Goal: Information Seeking & Learning: Learn about a topic

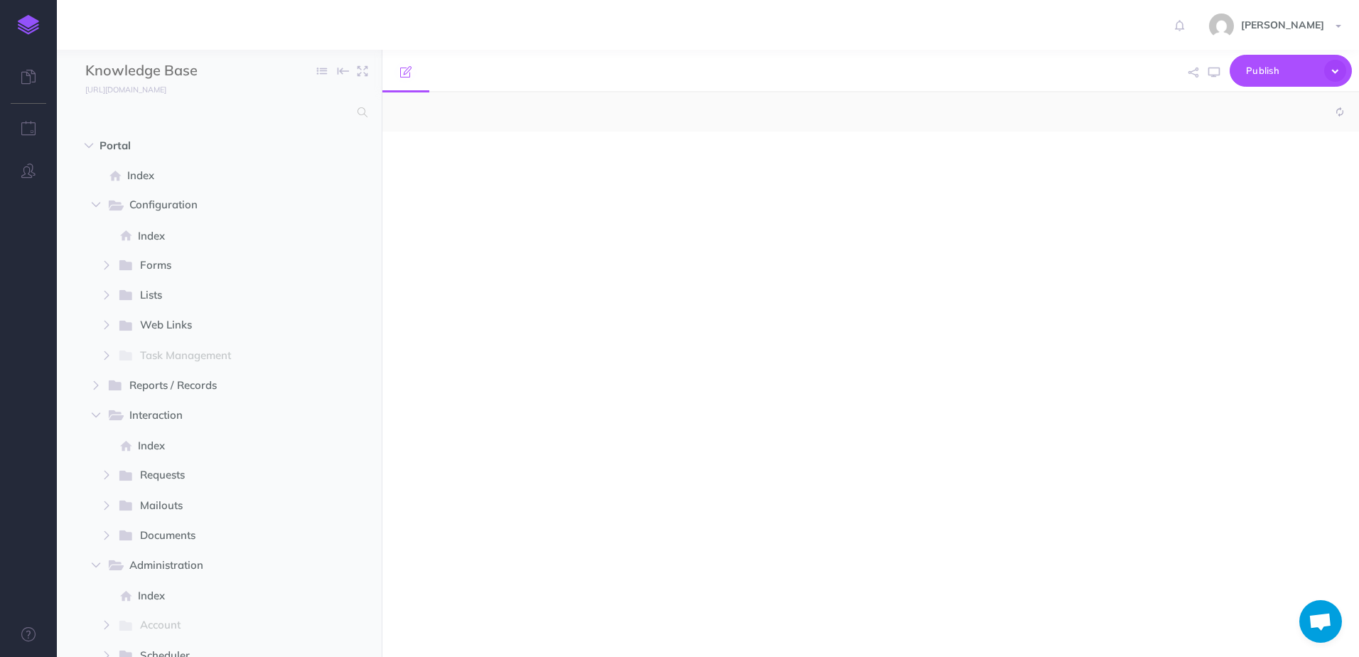
select select "null"
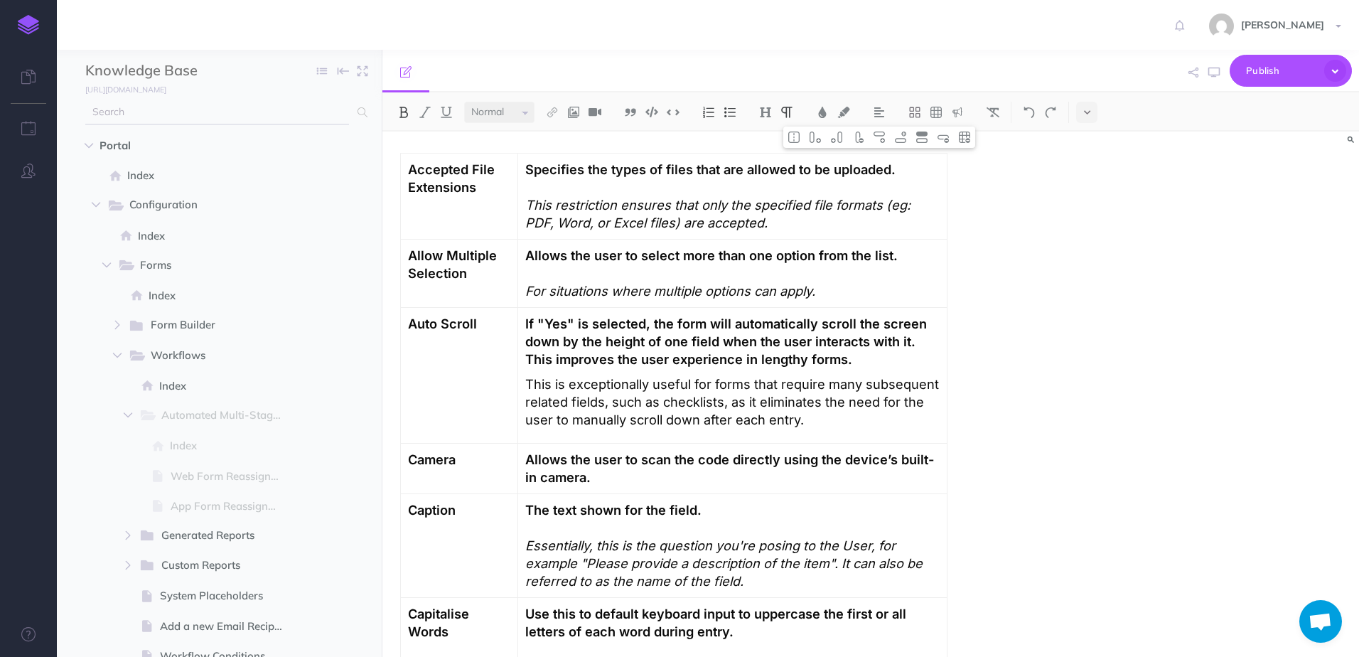
click at [308, 109] on input "text" at bounding box center [217, 113] width 264 height 26
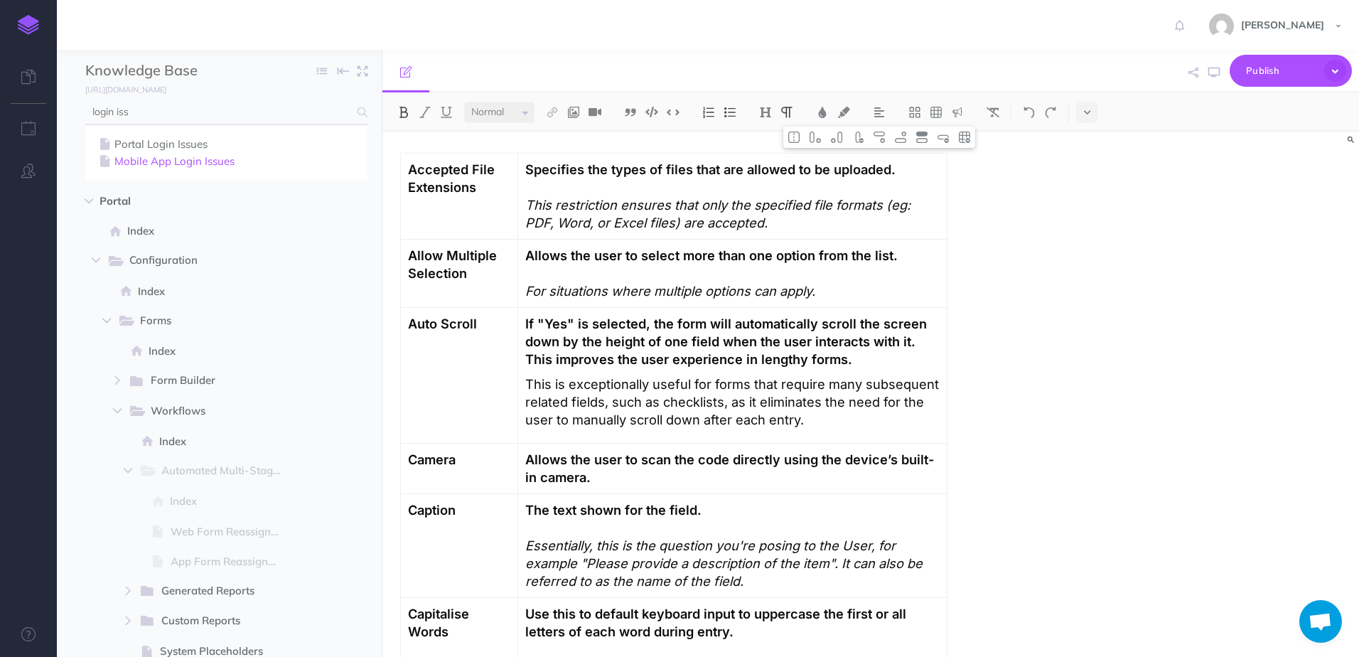
type input "login iss"
click at [205, 164] on link "Mobile App Login Issues" at bounding box center [226, 161] width 261 height 17
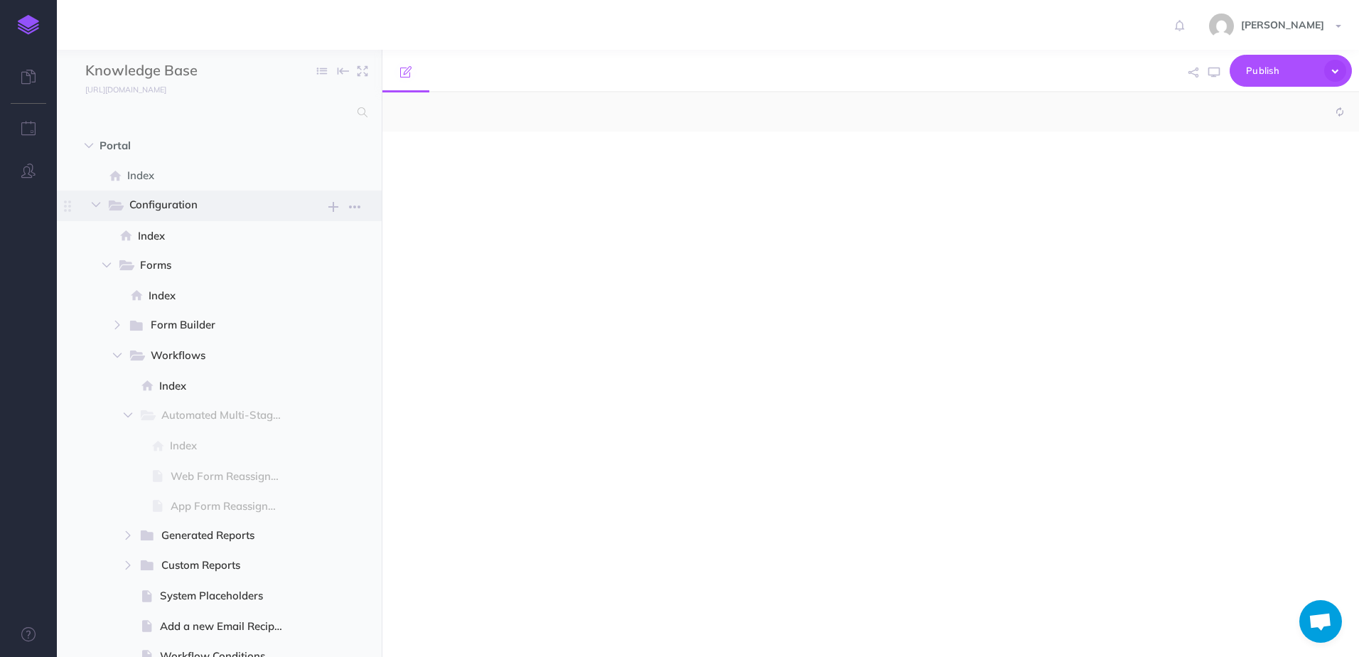
select select "null"
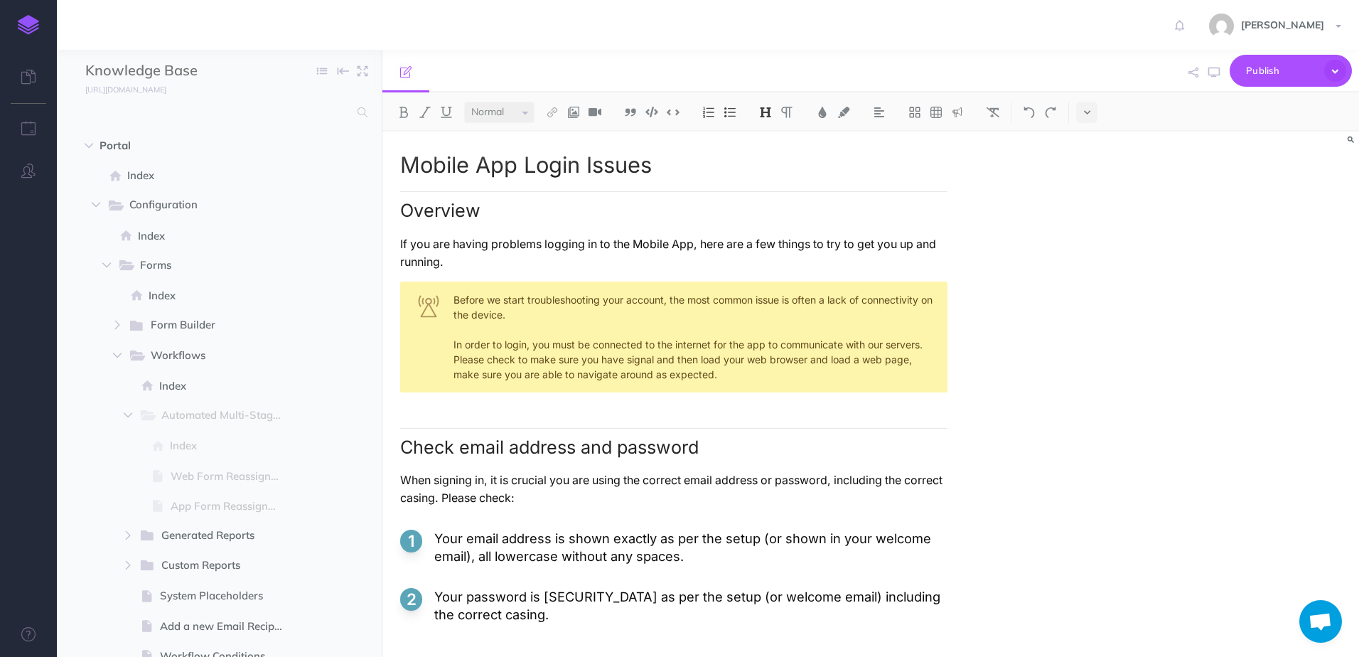
scroll to position [482, 0]
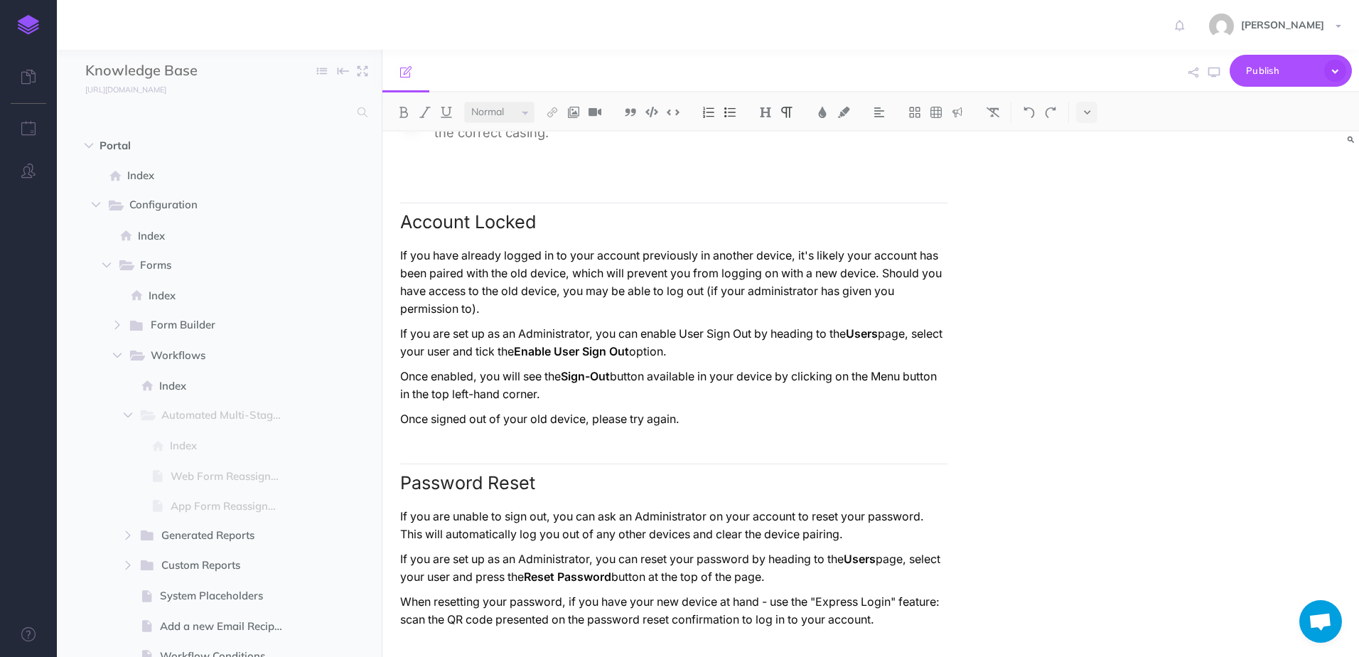
click at [836, 577] on p "If you are set up as an Administrator, you can reset your password by heading t…" at bounding box center [673, 568] width 547 height 36
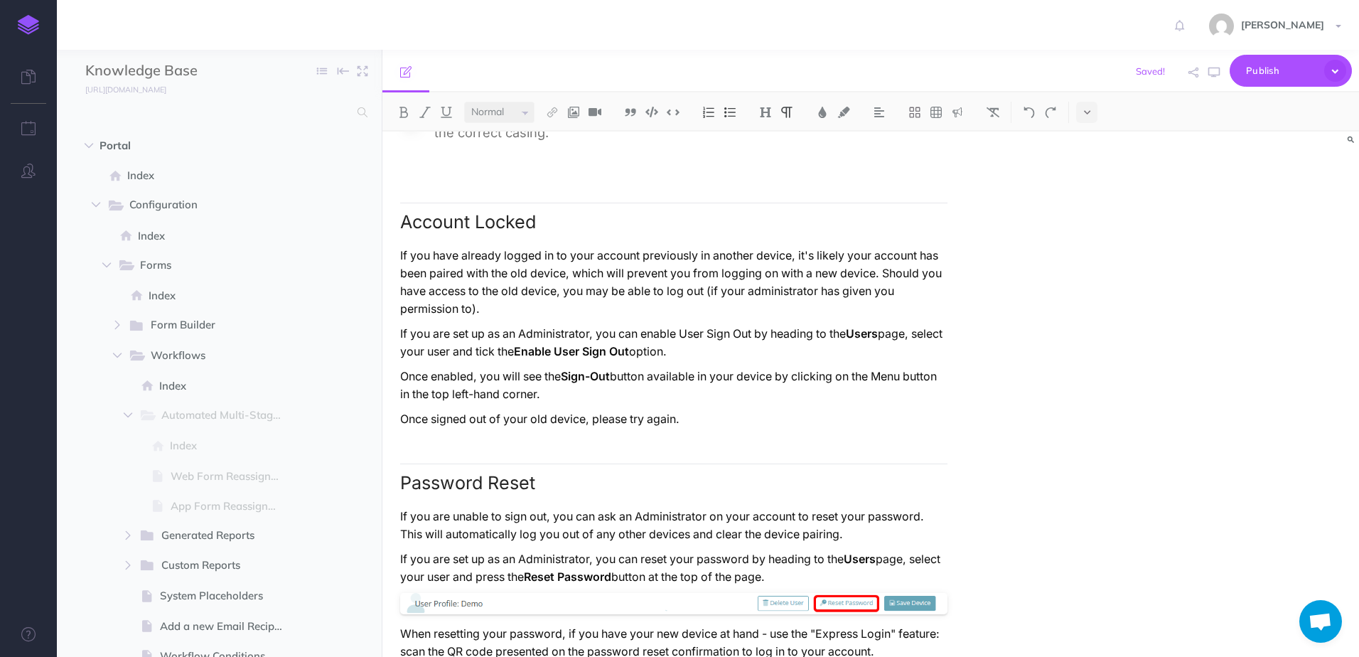
scroll to position [514, 0]
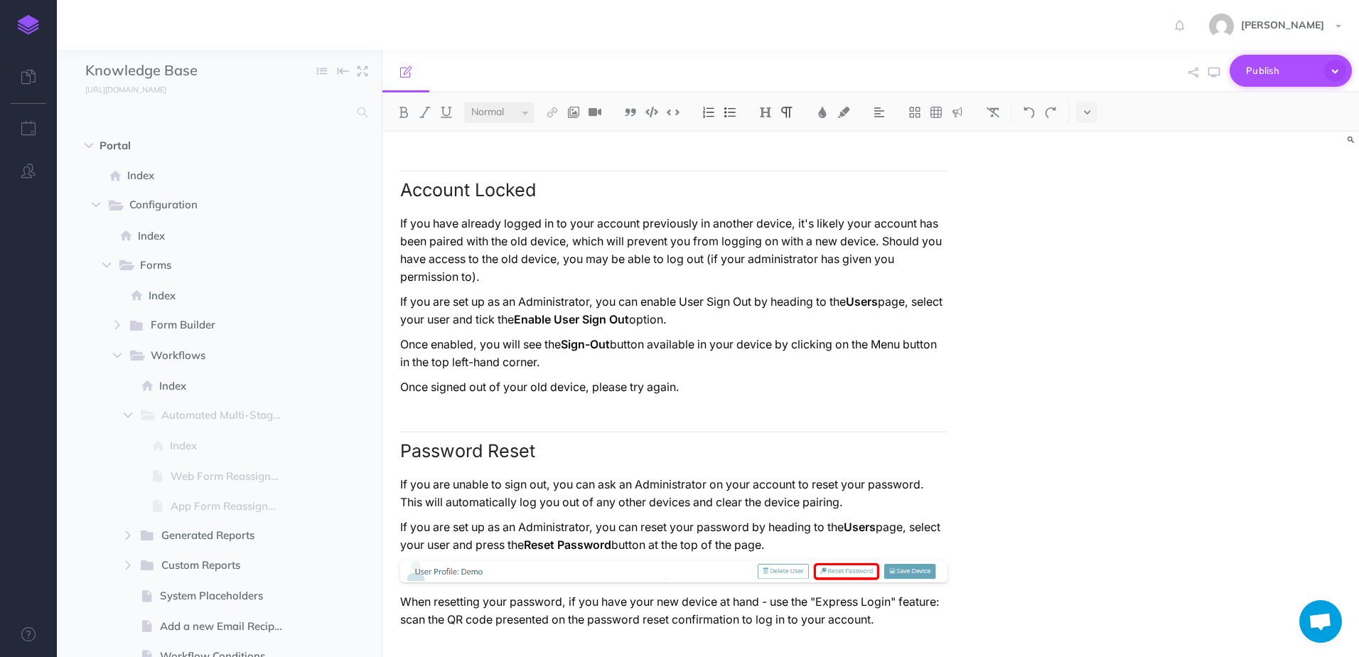
click at [1261, 77] on span "Publish" at bounding box center [1281, 71] width 71 height 22
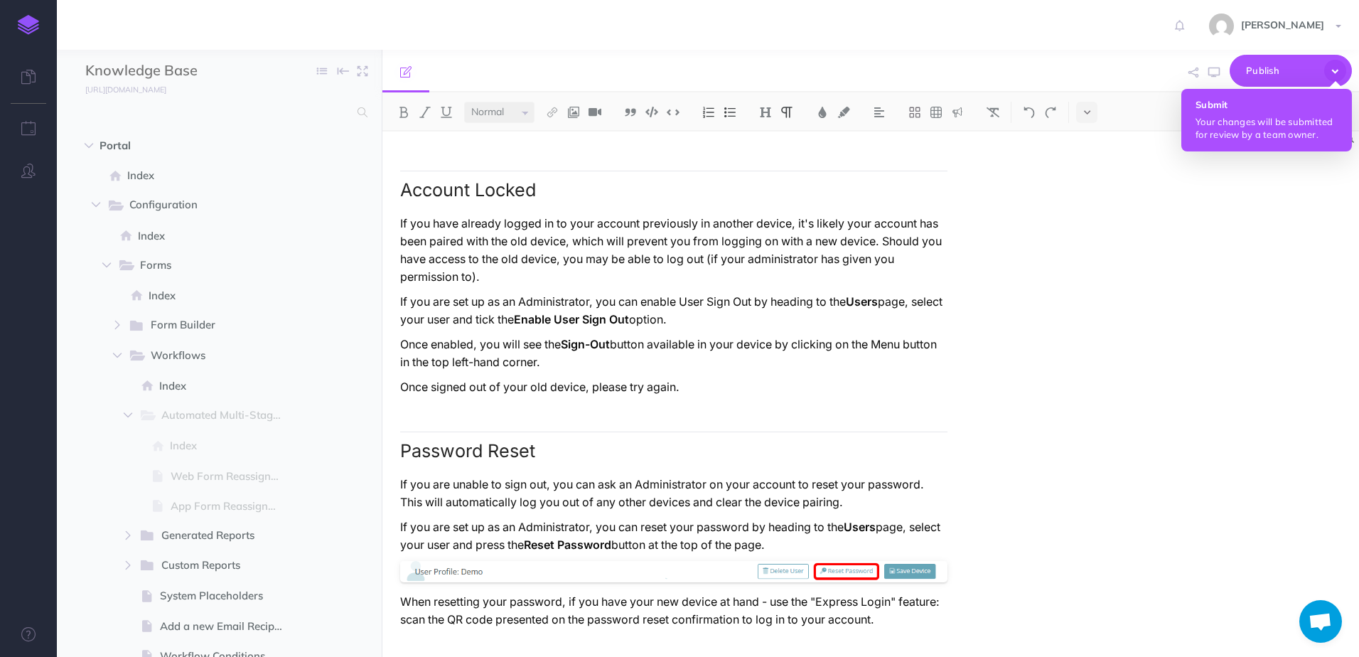
click at [1255, 119] on p "Your changes will be submitted for review by a team owner." at bounding box center [1267, 128] width 142 height 26
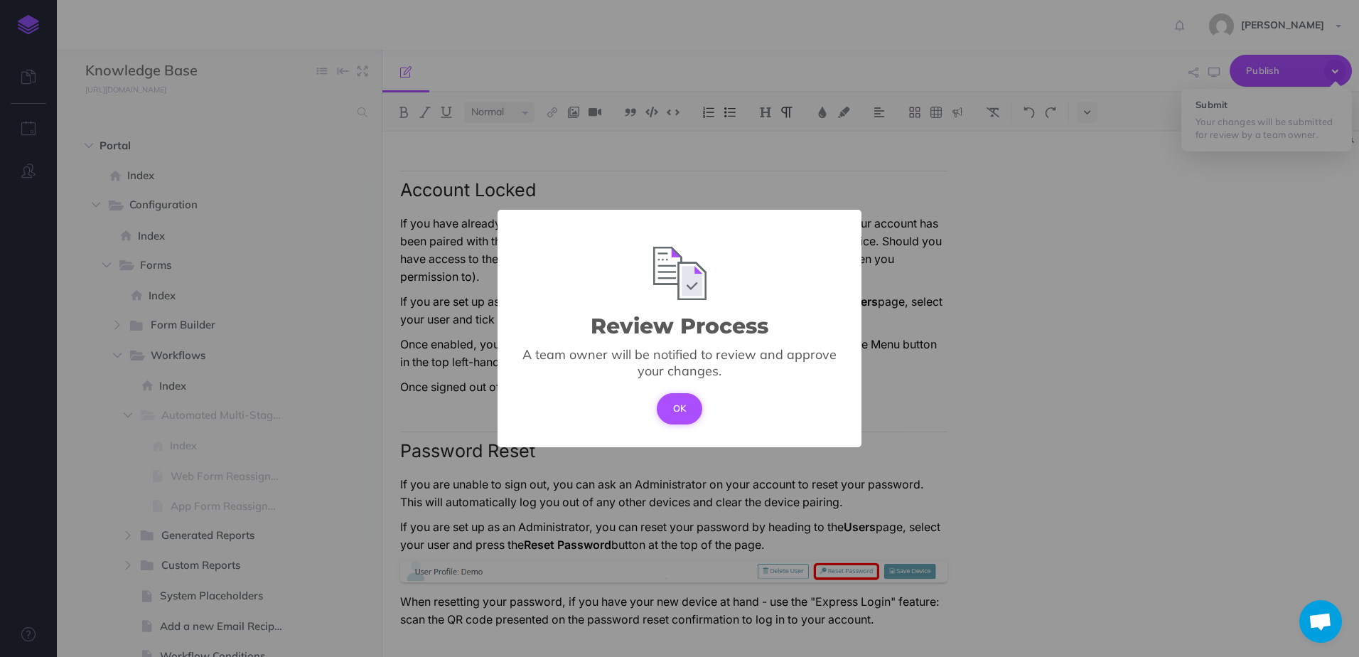
click at [688, 409] on button "OK" at bounding box center [680, 408] width 46 height 31
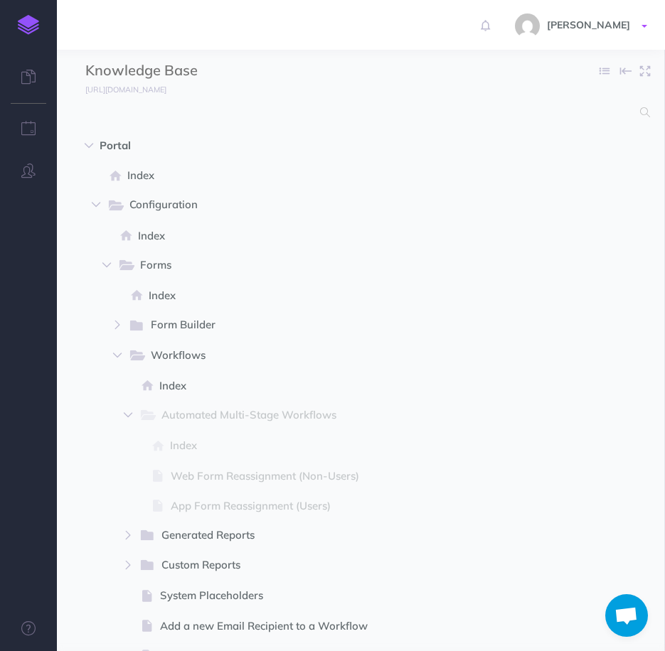
scroll to position [481, 0]
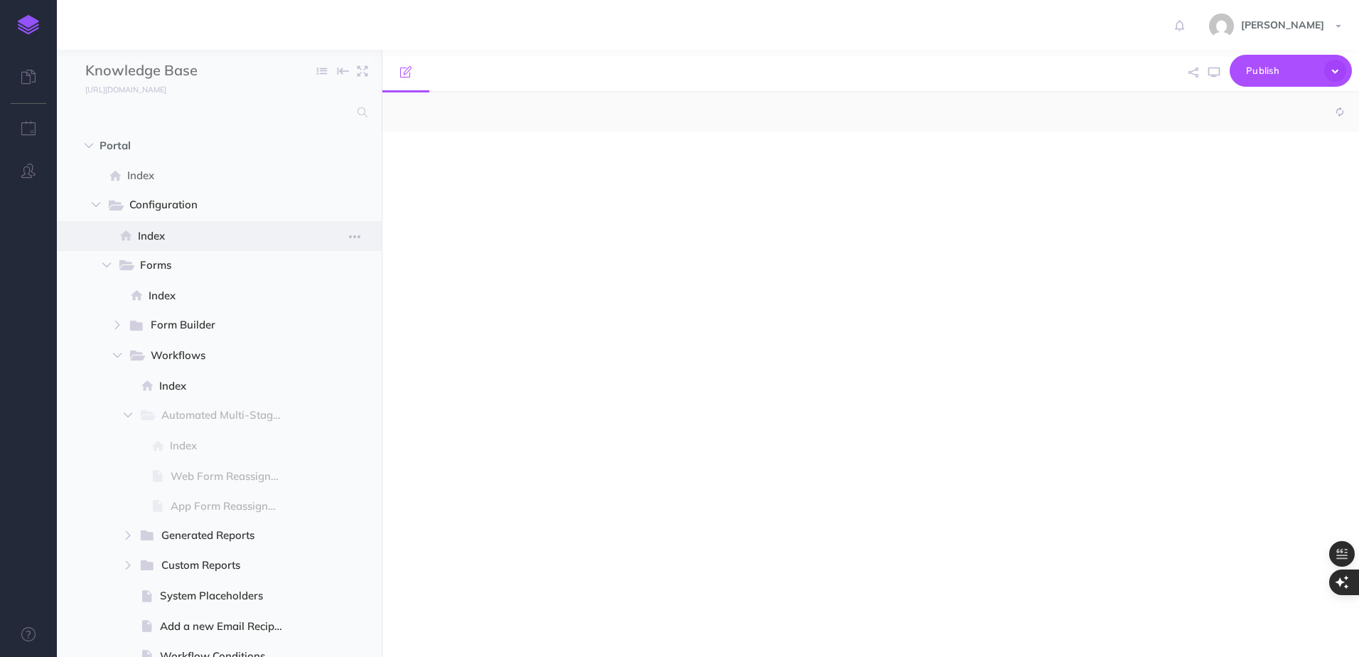
select select "null"
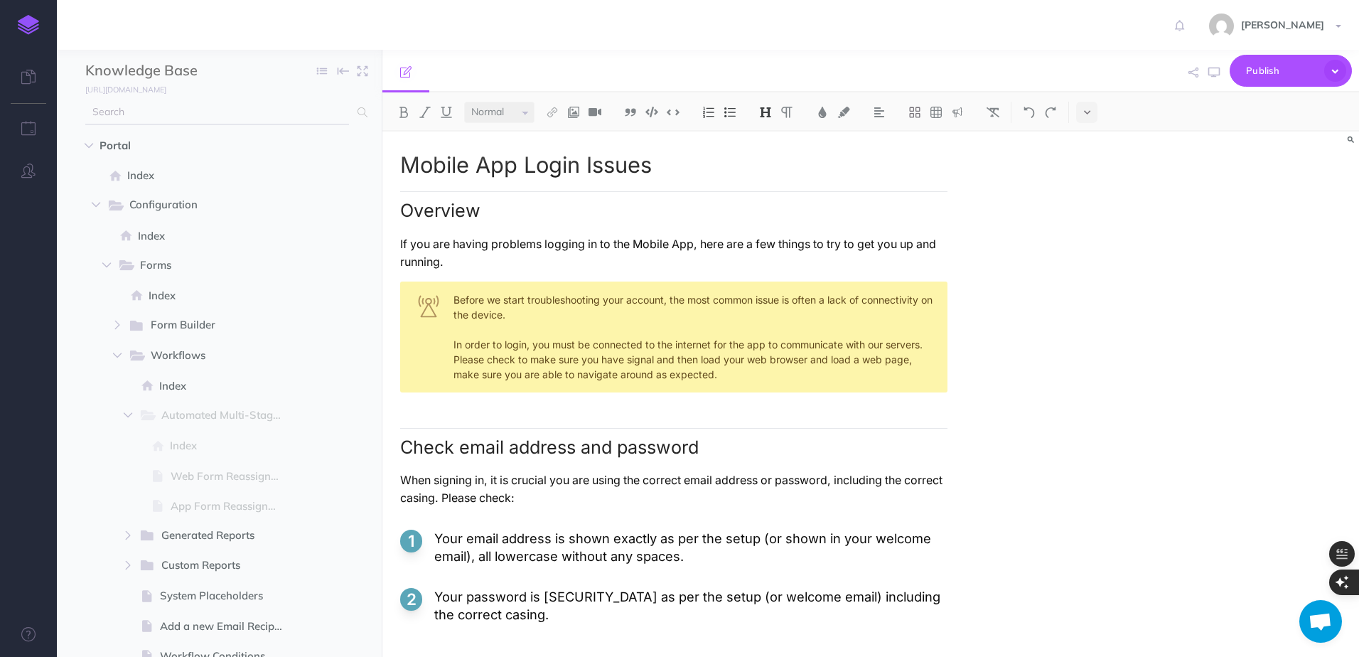
click at [307, 107] on input "text" at bounding box center [217, 113] width 264 height 26
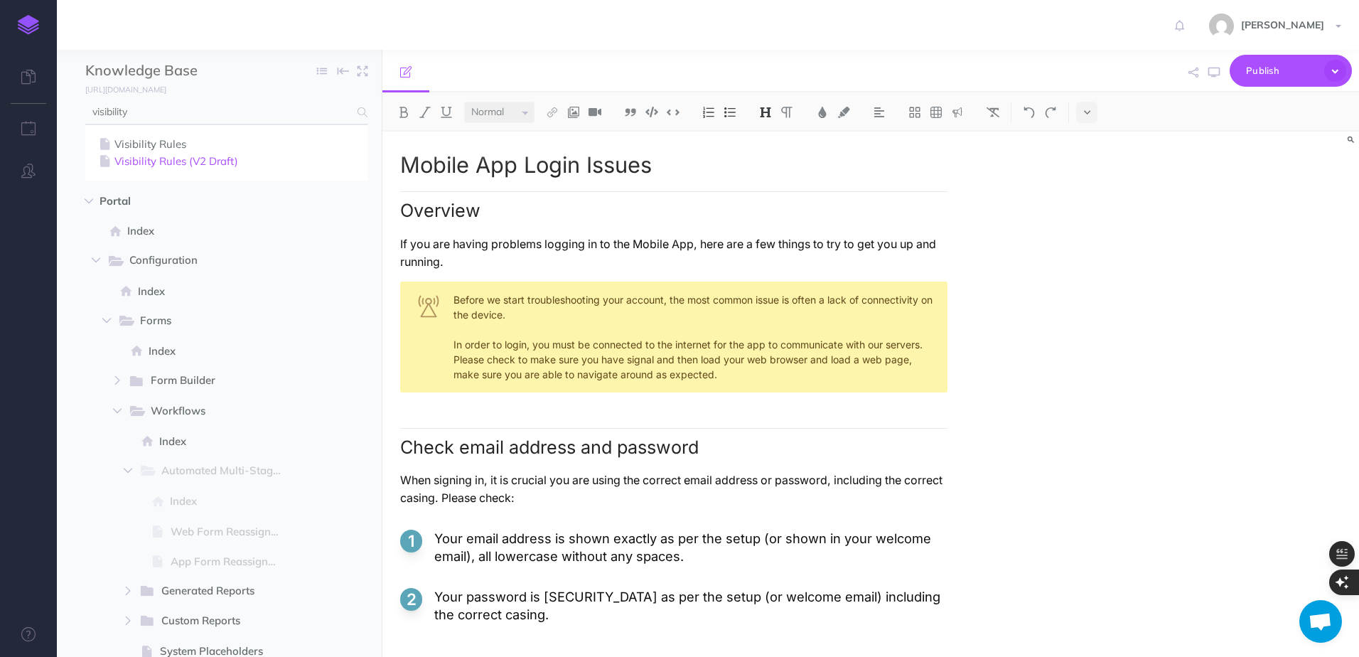
type input "visibility"
click at [213, 159] on link "Visibility Rules (V2 Draft)" at bounding box center [226, 161] width 261 height 17
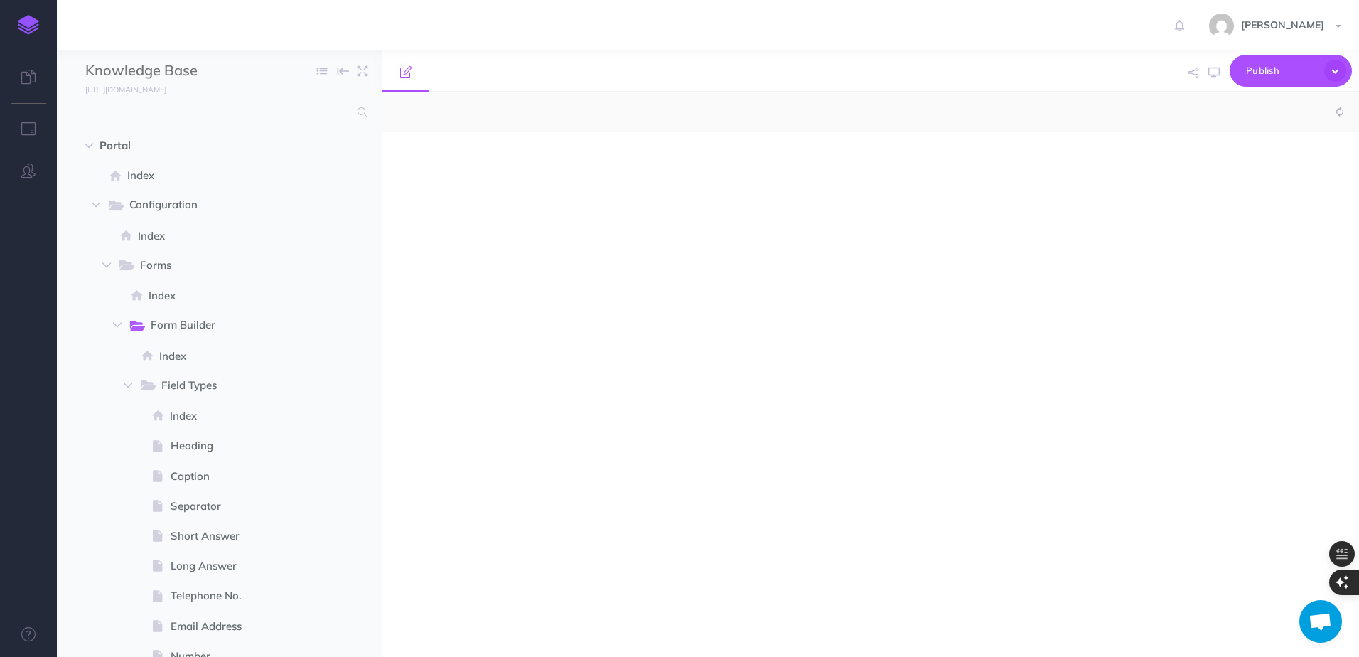
scroll to position [317, 0]
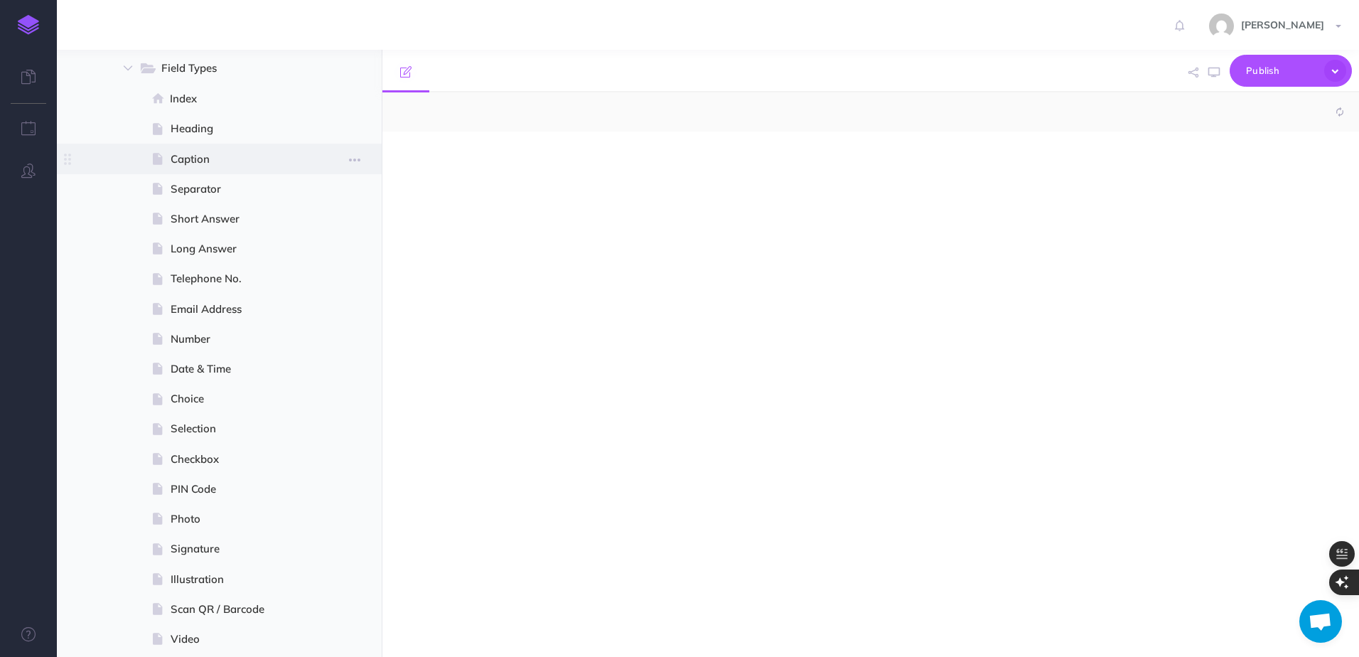
select select "null"
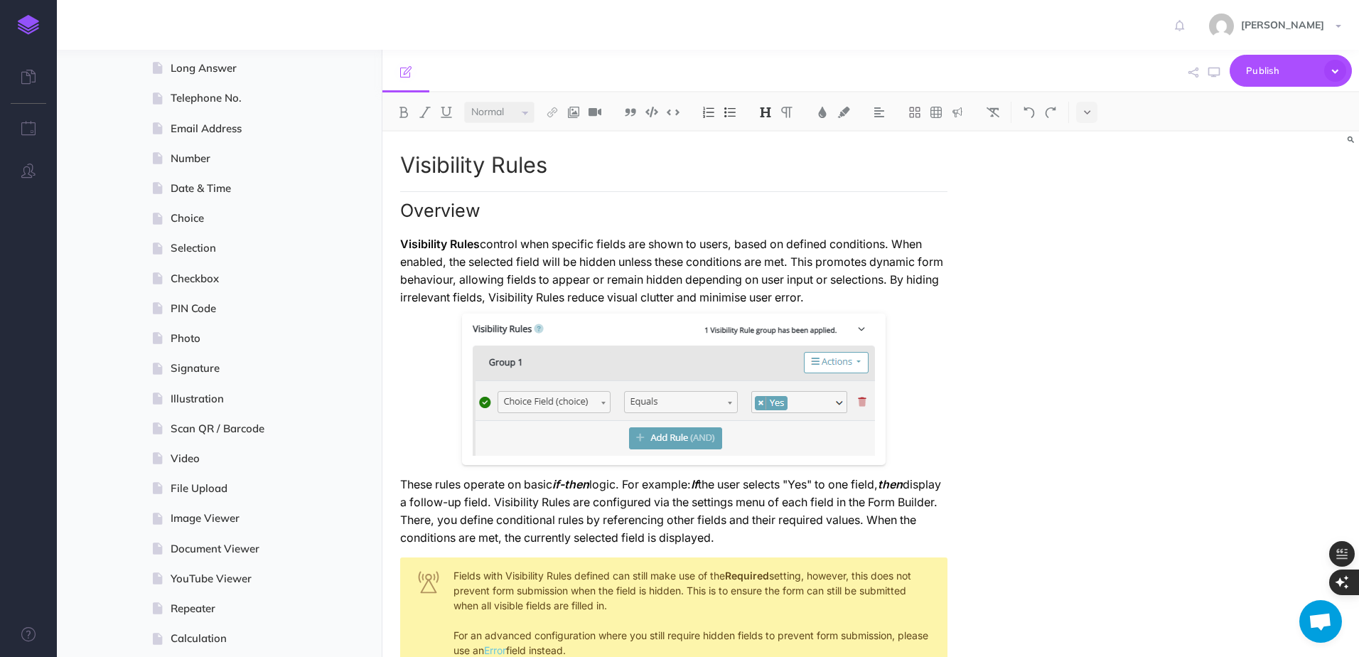
scroll to position [1067, 0]
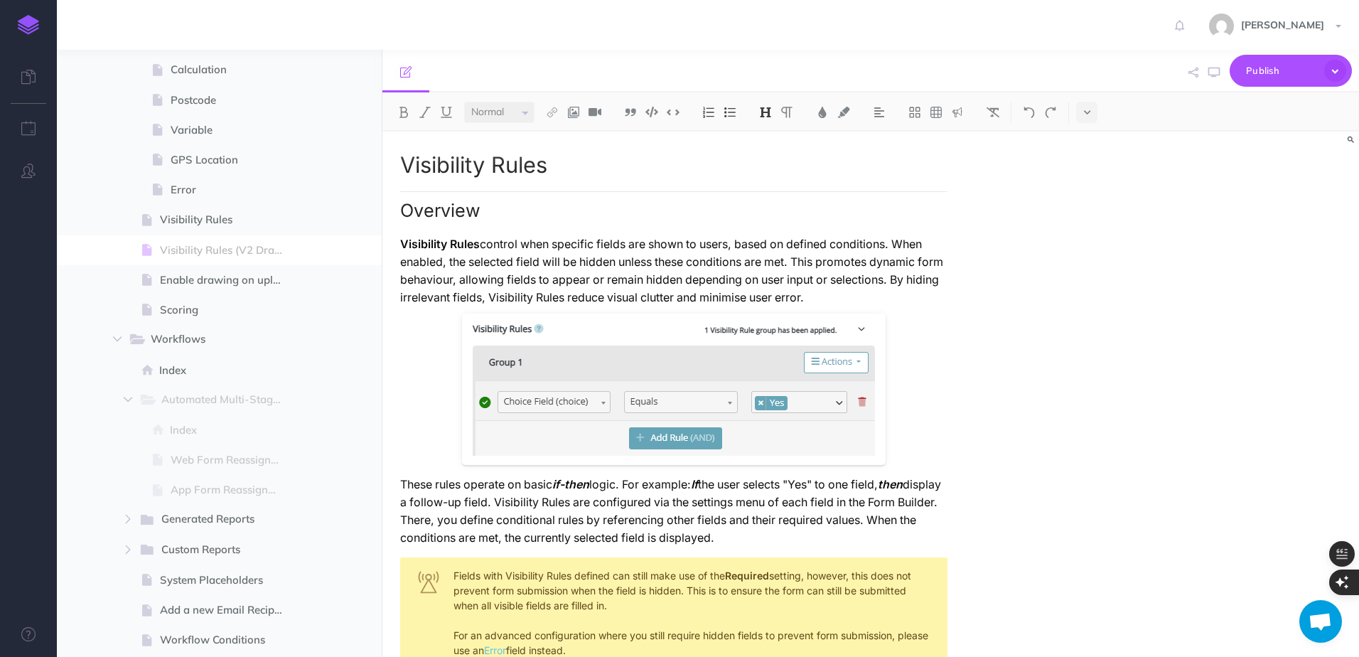
click at [885, 265] on p "Visibility Rules control when specific fields are shown to users, based on defi…" at bounding box center [673, 270] width 547 height 71
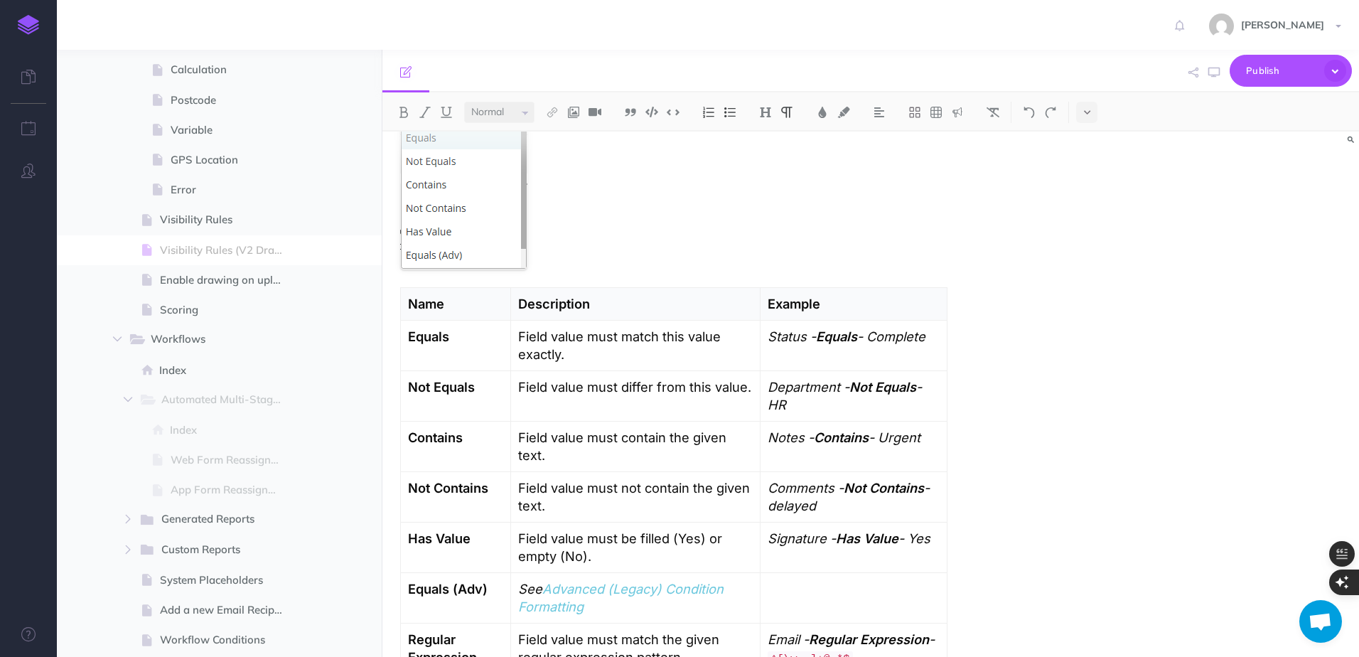
scroll to position [995, 0]
